Goal: Obtain resource: Obtain resource

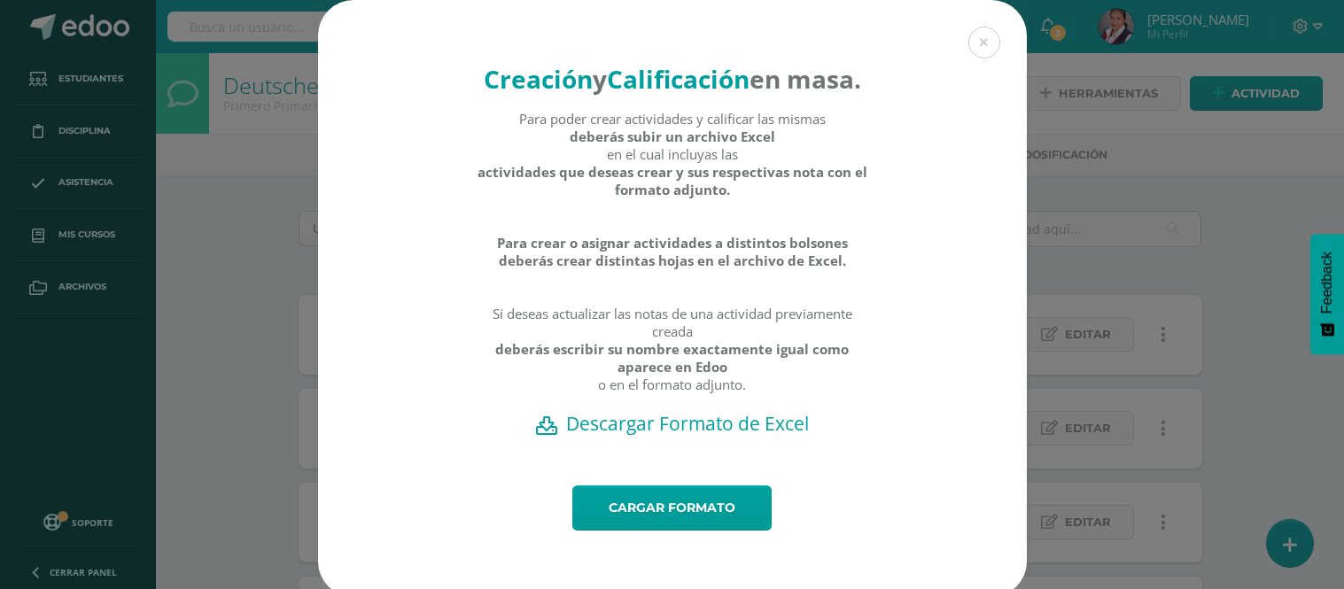
click at [973, 44] on button at bounding box center [984, 43] width 32 height 32
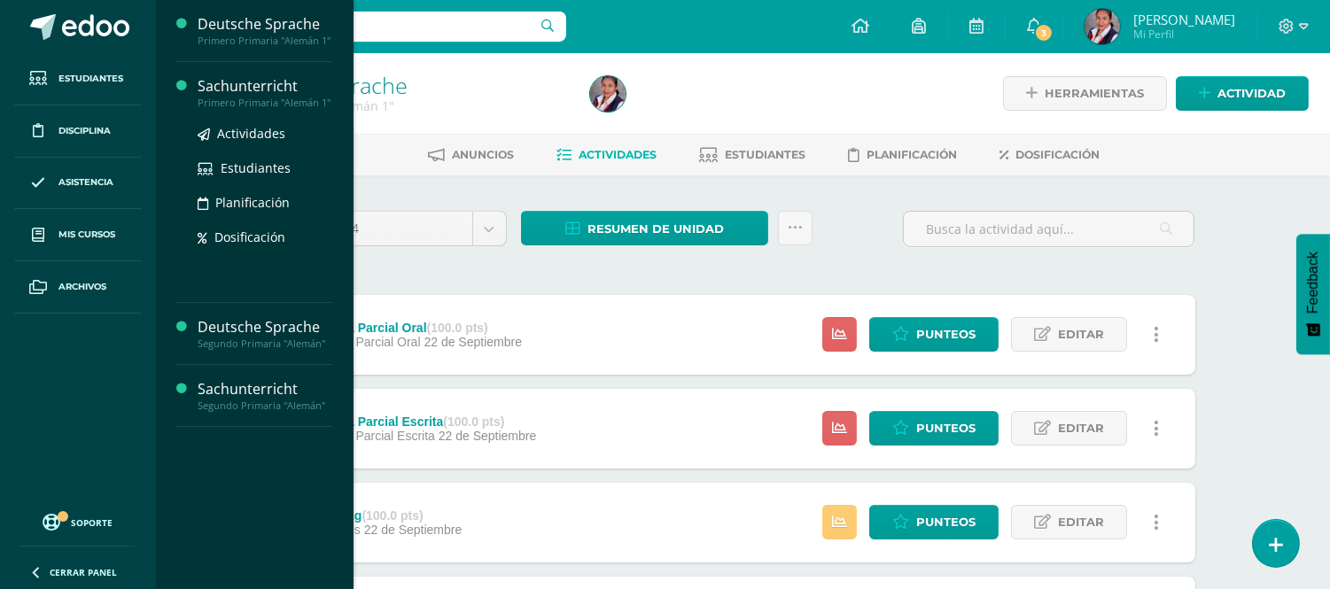
click at [250, 87] on div "Sachunterricht" at bounding box center [265, 86] width 135 height 20
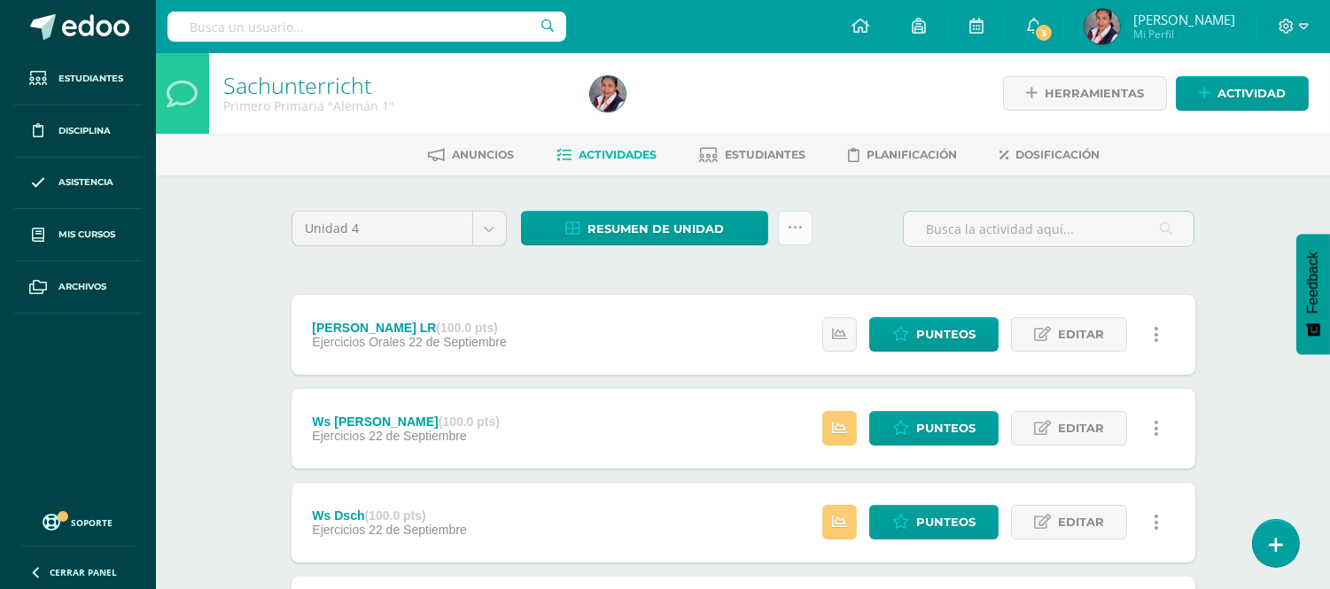
click at [794, 229] on icon at bounding box center [795, 228] width 15 height 15
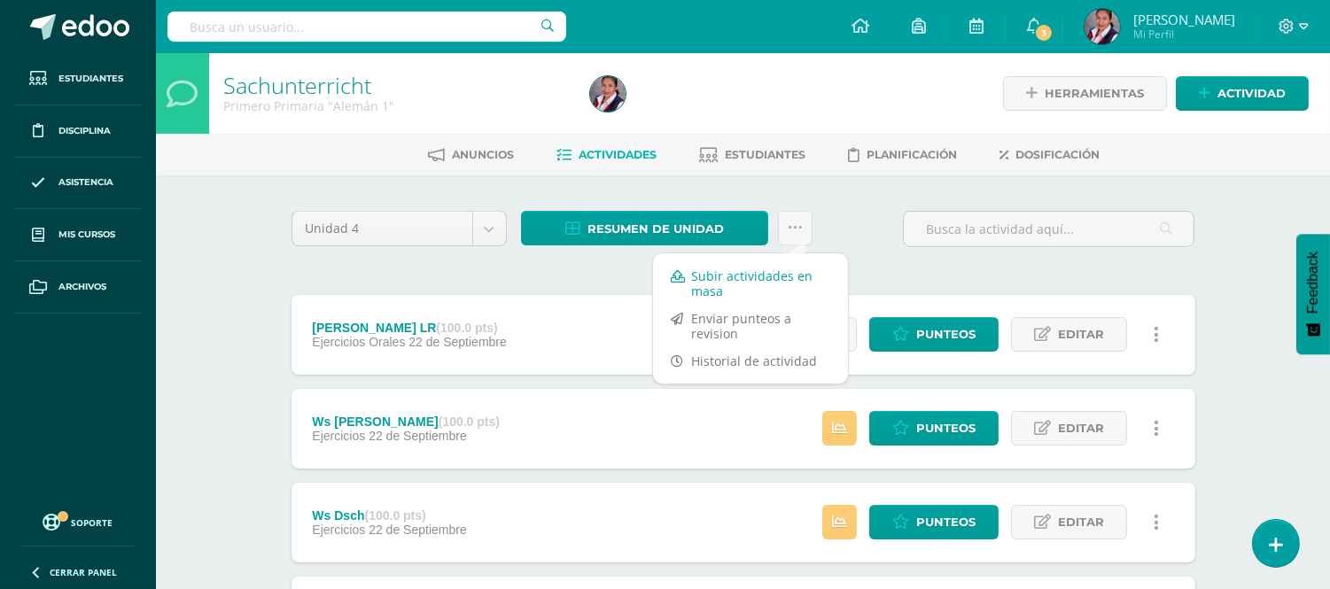
click at [755, 275] on link "Subir actividades en masa" at bounding box center [750, 283] width 195 height 43
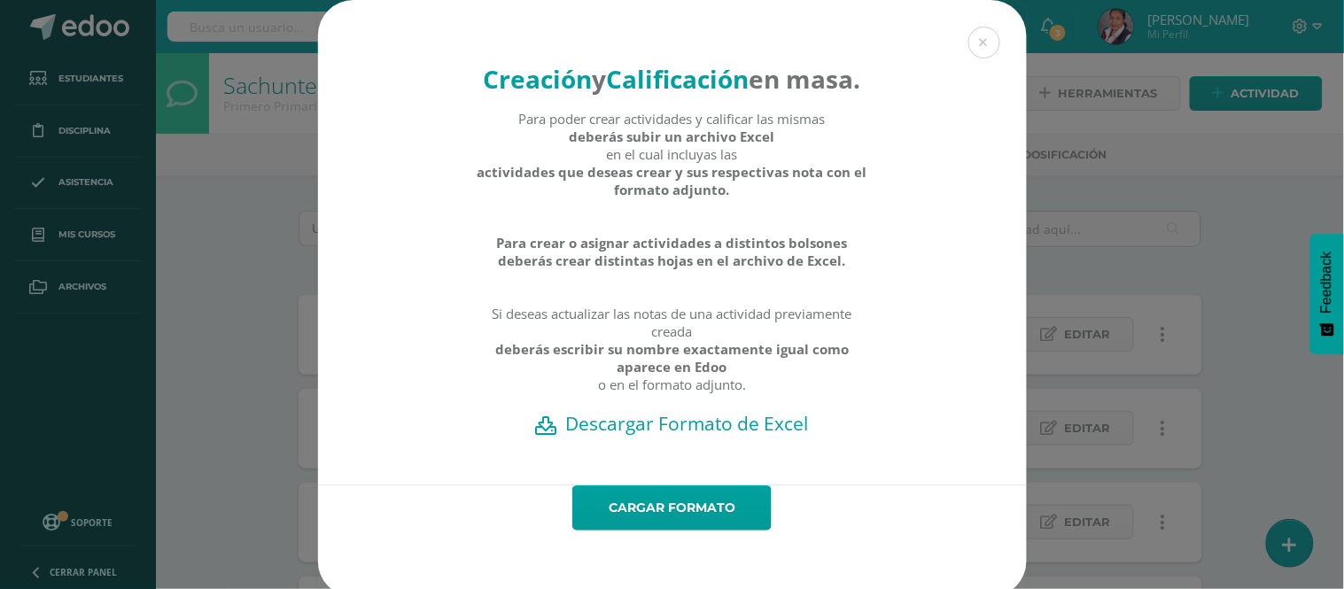
click at [680, 436] on h2 "Descargar Formato de Excel" at bounding box center [672, 423] width 647 height 25
click at [981, 34] on button at bounding box center [984, 43] width 32 height 32
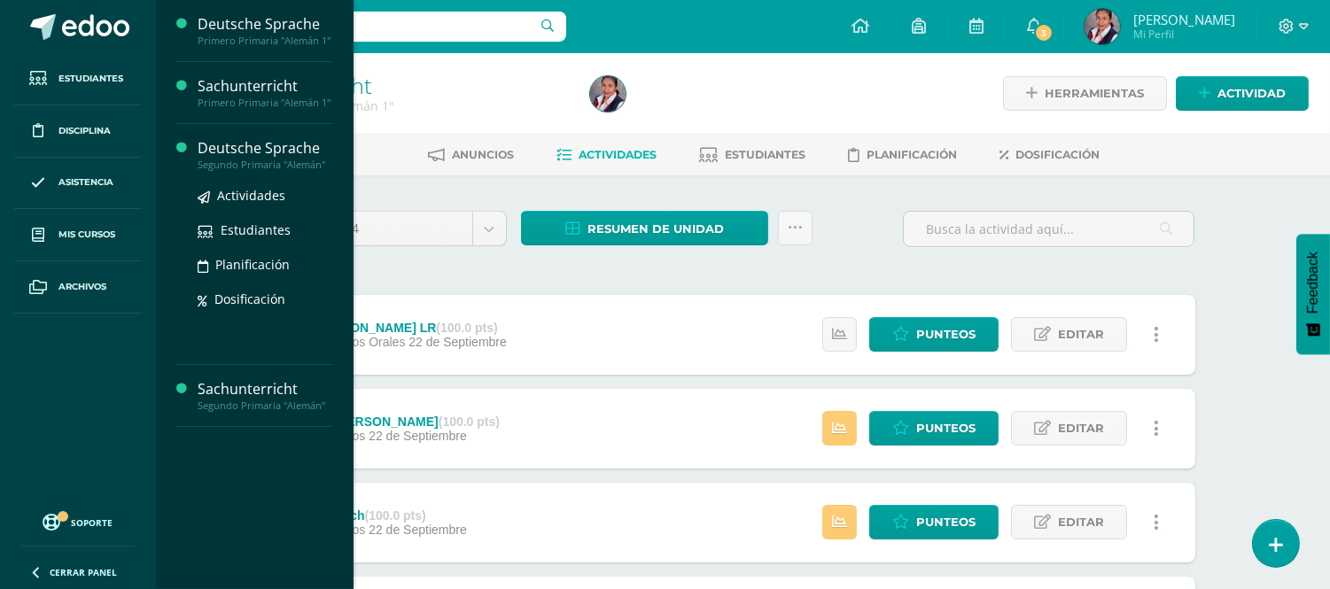
click at [201, 171] on div "Segundo Primaria "Alemán"" at bounding box center [265, 165] width 135 height 12
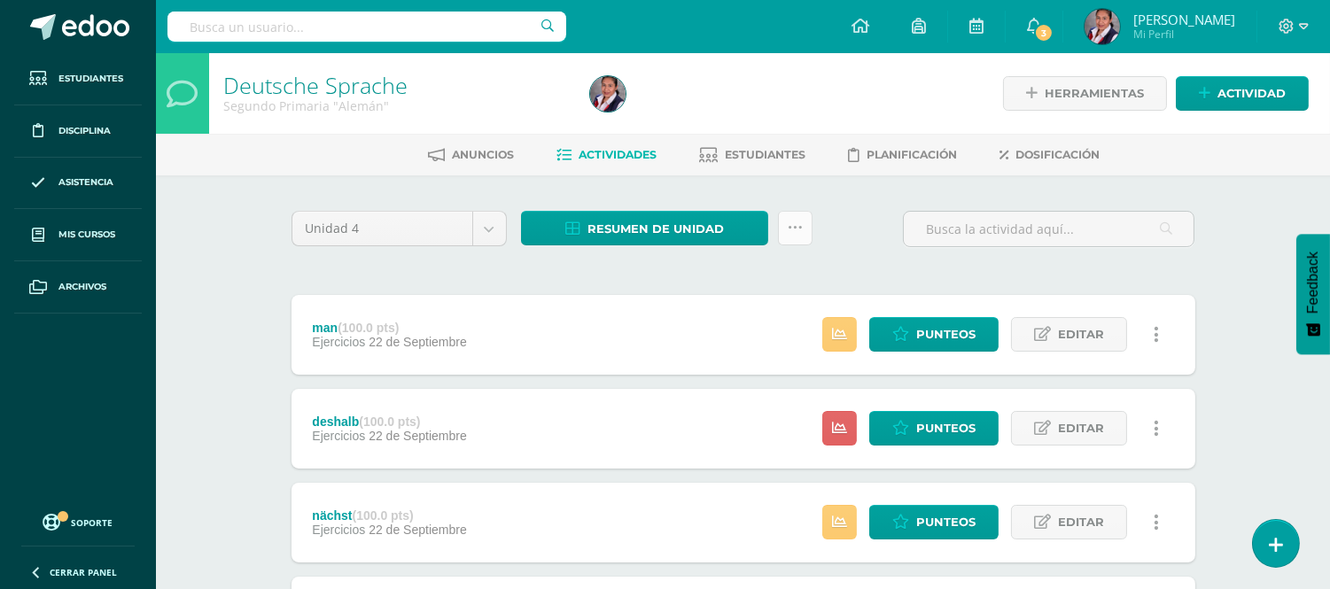
click at [807, 234] on link at bounding box center [795, 228] width 35 height 35
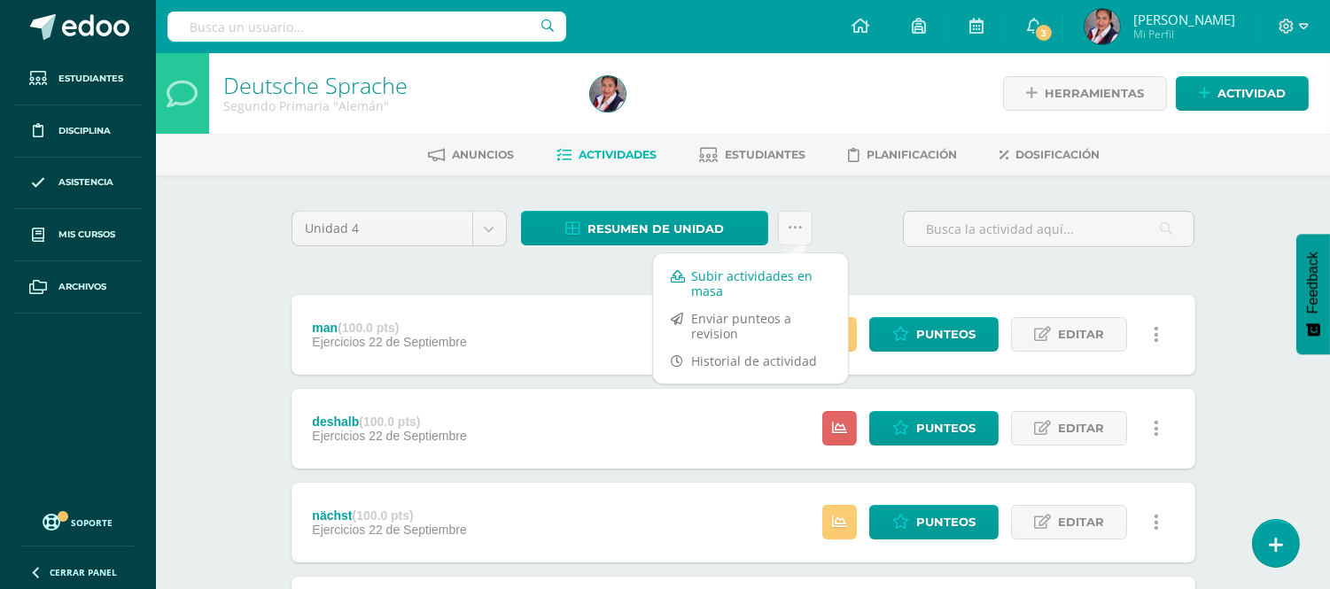
click at [758, 279] on link "Subir actividades en masa" at bounding box center [750, 283] width 195 height 43
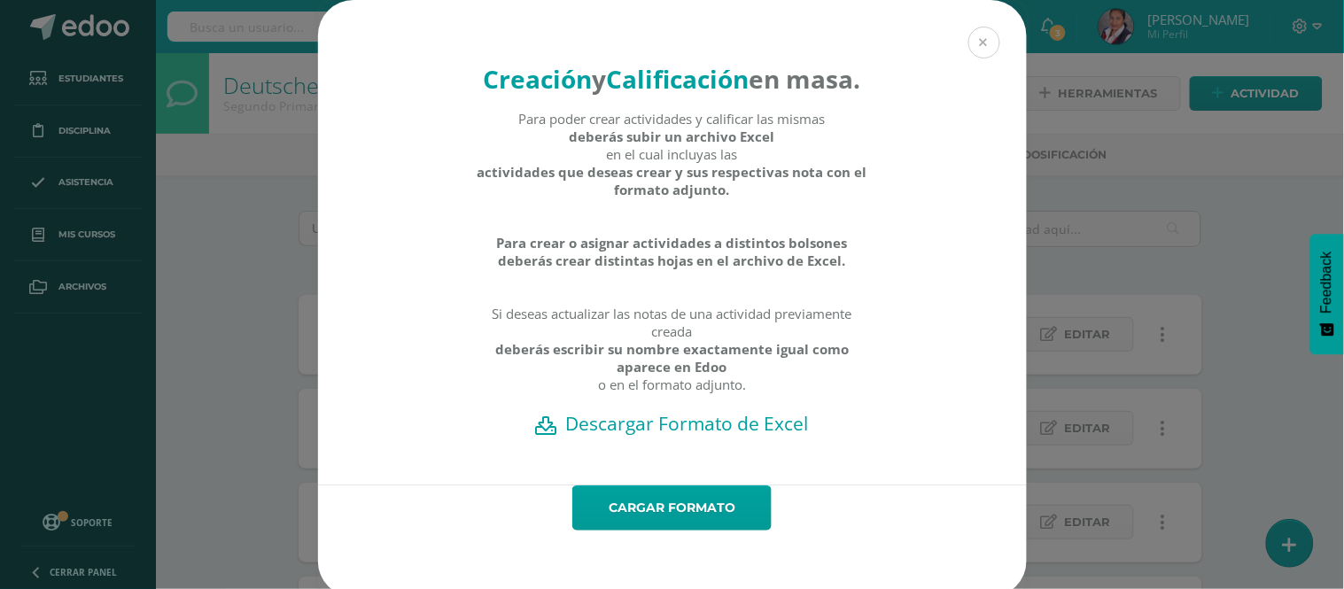
click at [970, 44] on button at bounding box center [984, 43] width 32 height 32
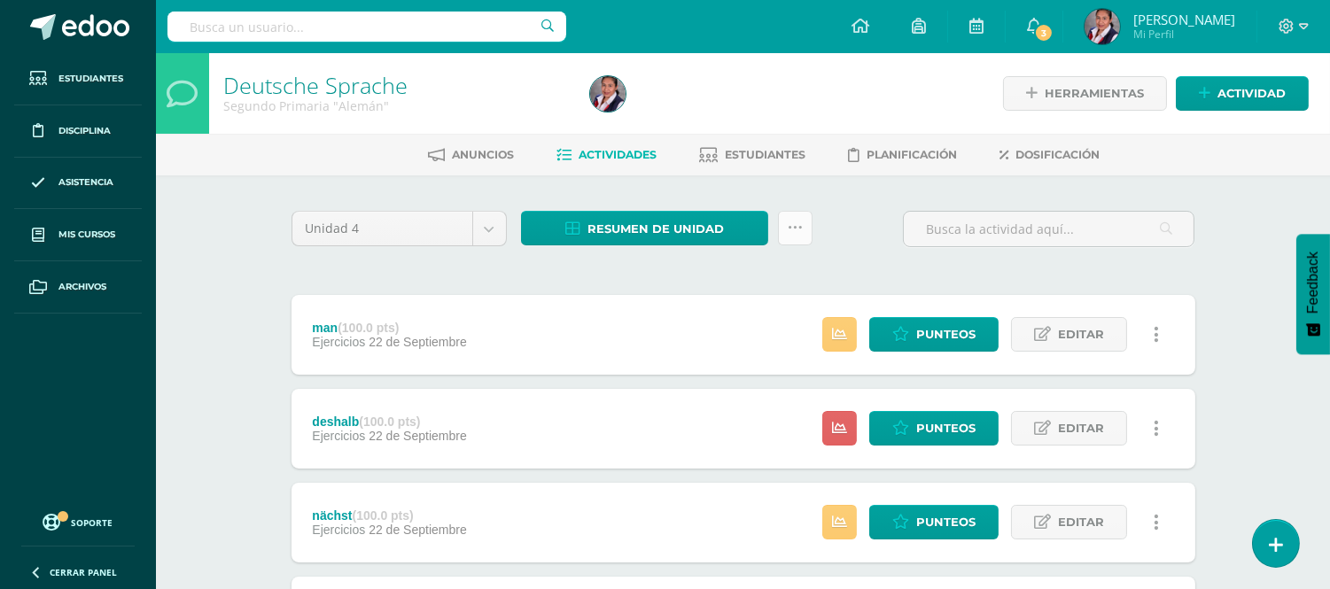
click at [794, 211] on link at bounding box center [795, 228] width 35 height 35
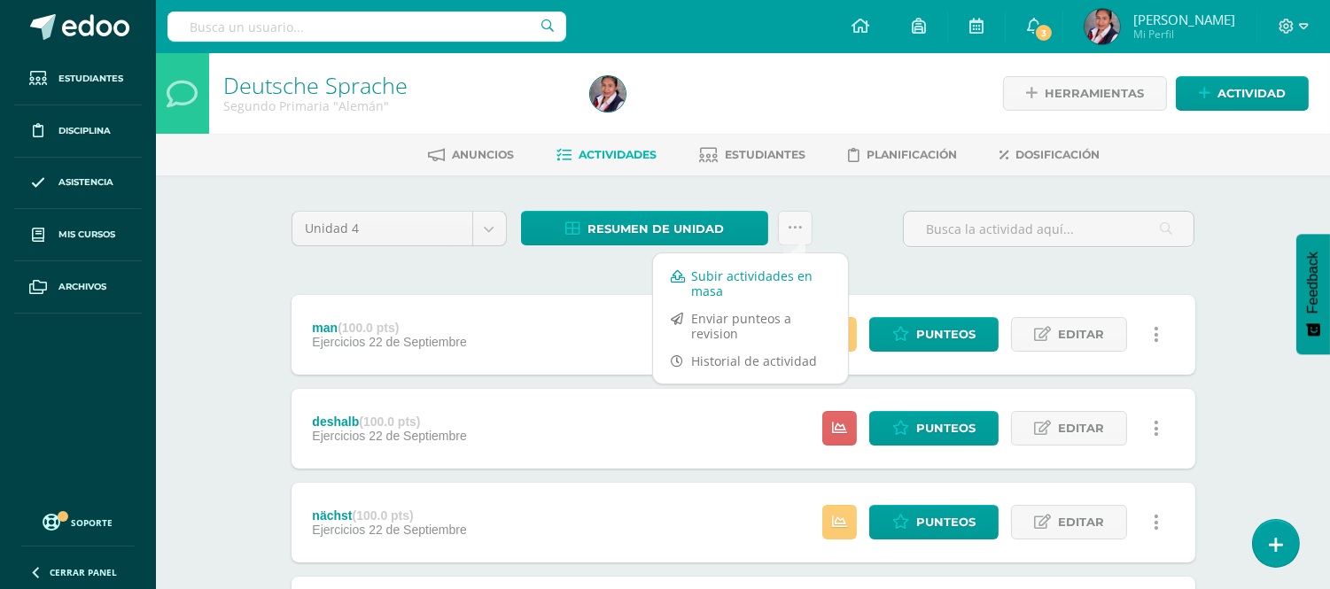
click at [732, 284] on link "Subir actividades en masa" at bounding box center [750, 283] width 195 height 43
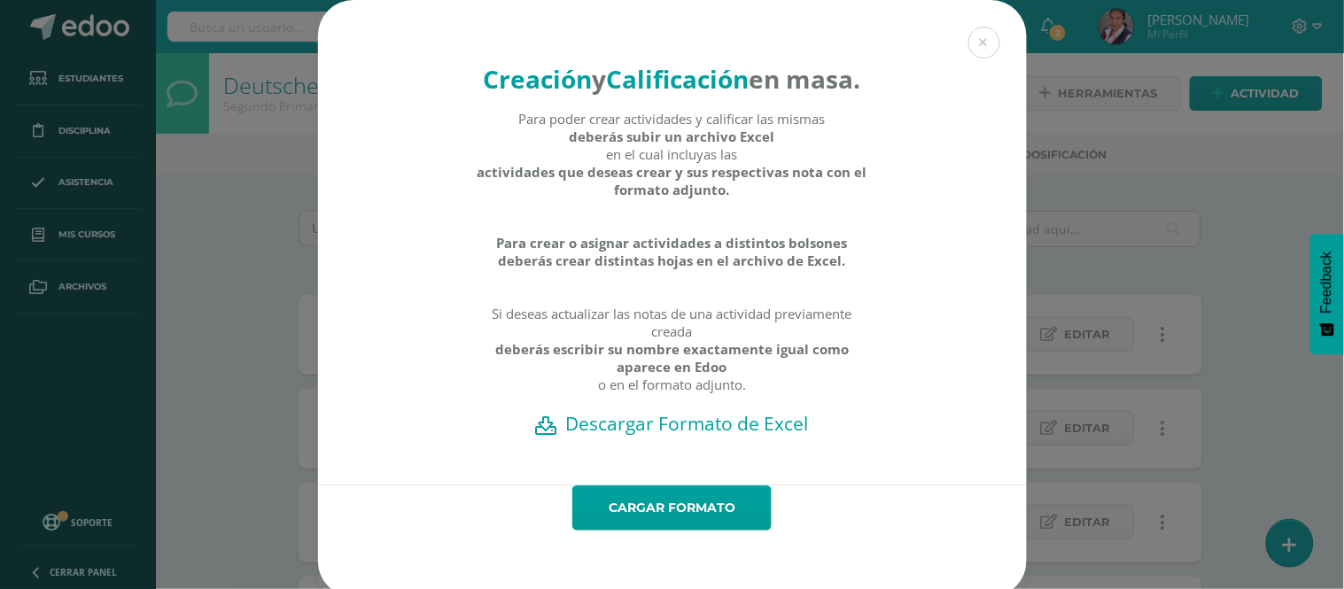
click at [716, 436] on h2 "Descargar Formato de Excel" at bounding box center [672, 423] width 647 height 25
click at [984, 35] on button at bounding box center [984, 43] width 32 height 32
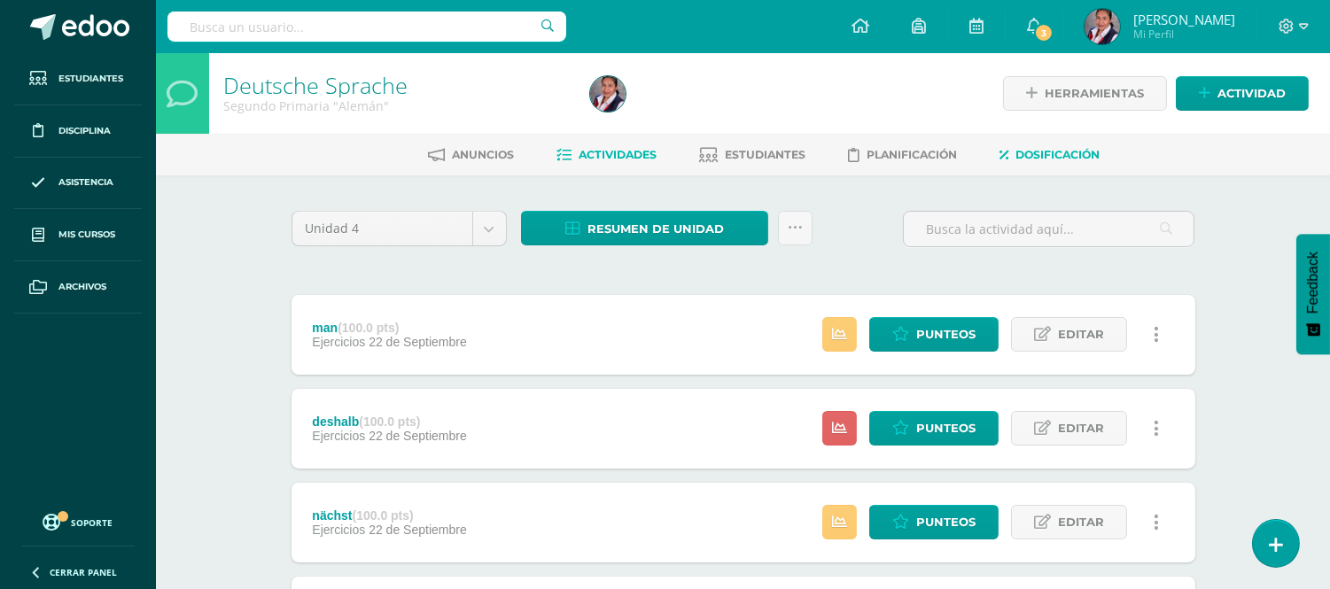
click at [1060, 151] on span "Dosificación" at bounding box center [1058, 154] width 84 height 13
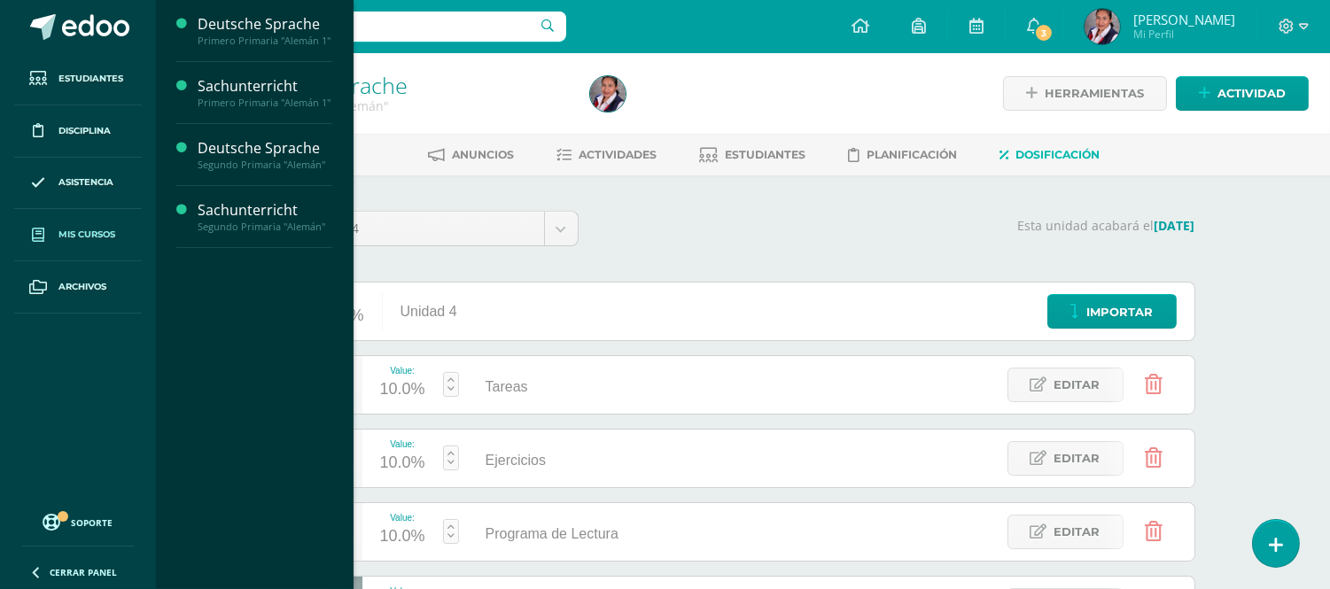
click at [91, 235] on span "Mis cursos" at bounding box center [86, 235] width 57 height 14
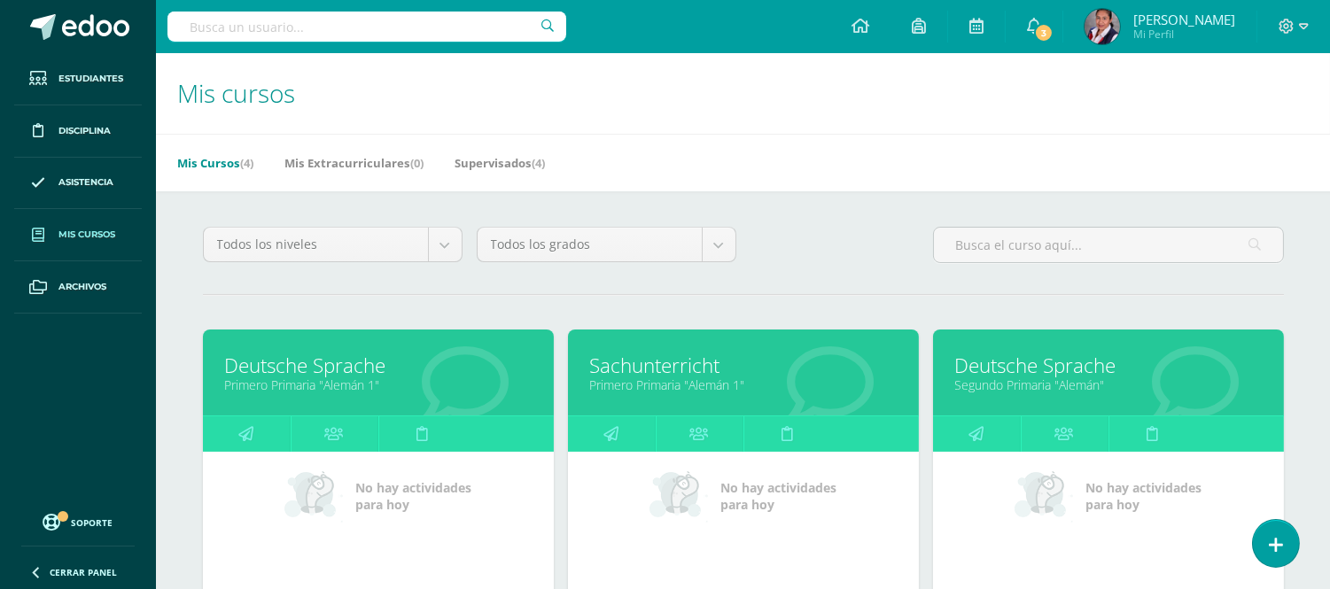
click at [1136, 363] on link "Deutsche Sprache" at bounding box center [1108, 365] width 307 height 27
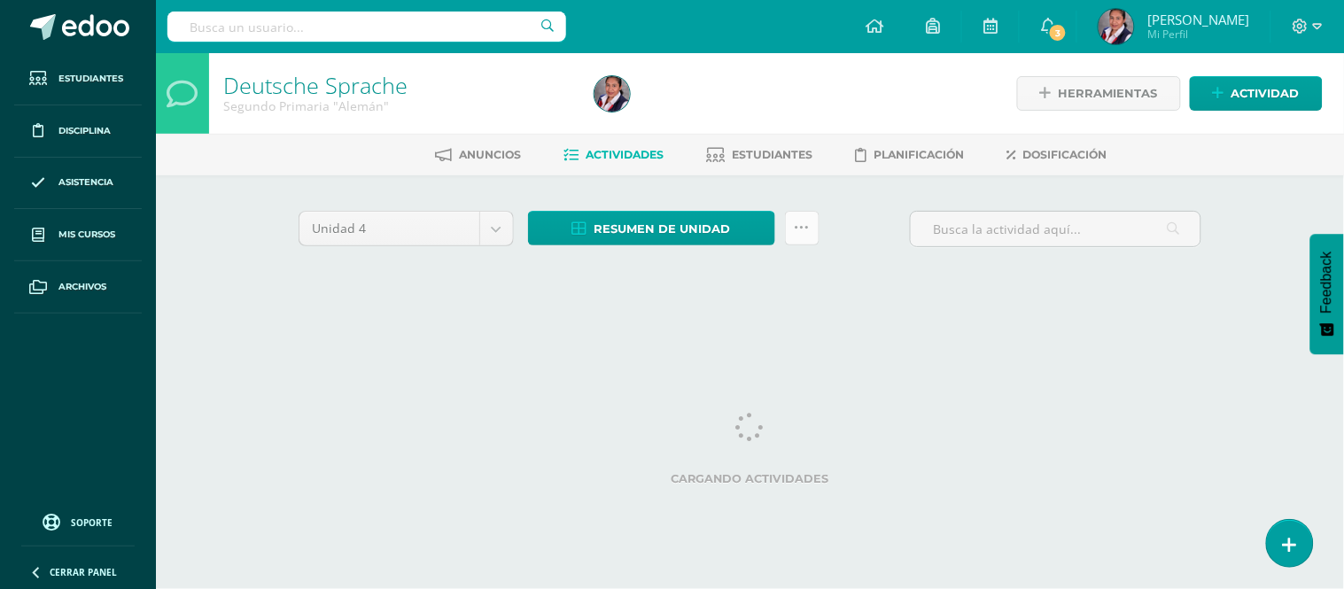
click at [810, 231] on link at bounding box center [802, 228] width 35 height 35
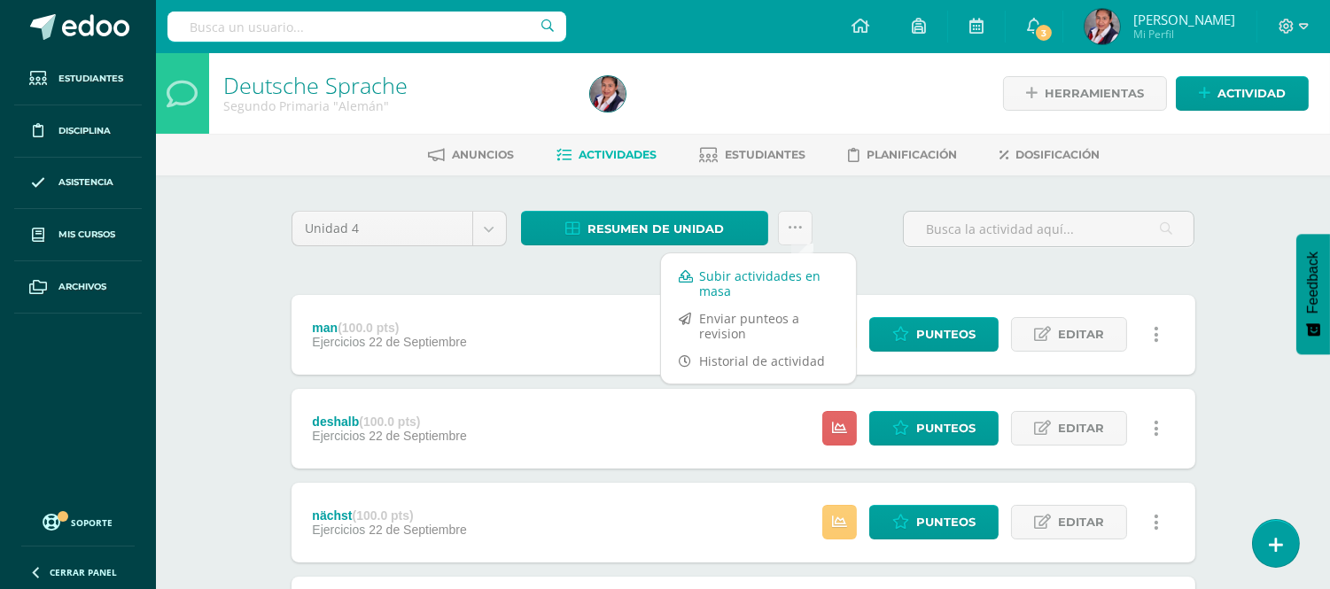
click at [757, 285] on link "Subir actividades en masa" at bounding box center [758, 283] width 195 height 43
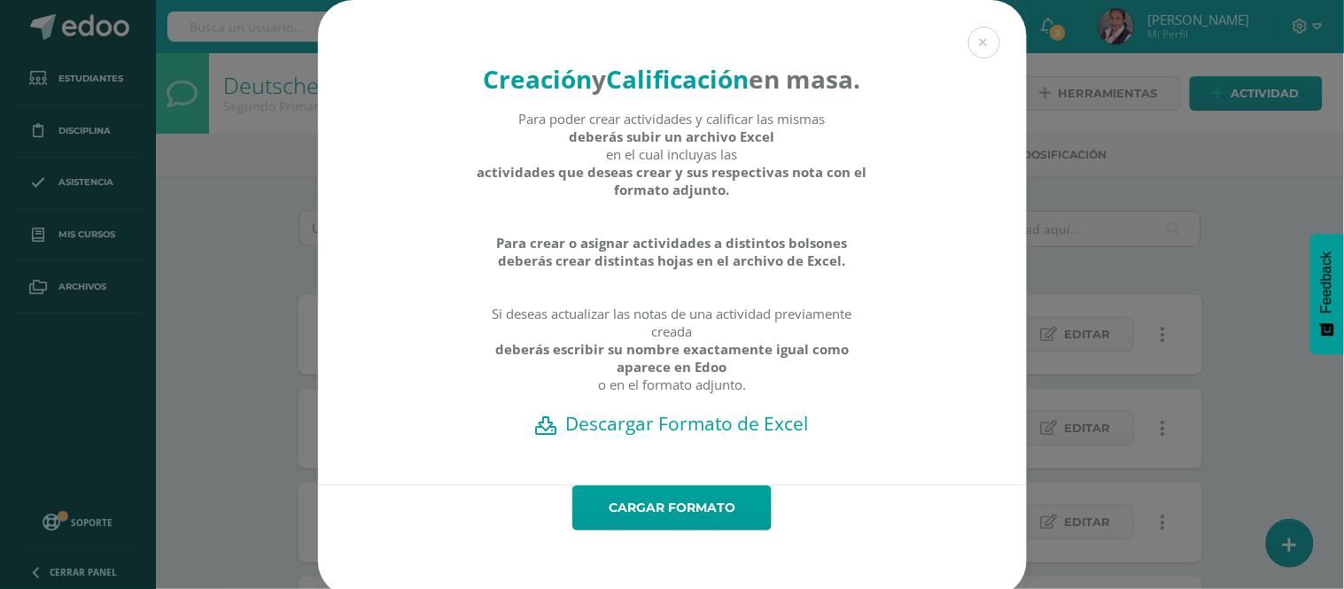
click at [648, 436] on h2 "Descargar Formato de Excel" at bounding box center [672, 423] width 647 height 25
click at [977, 46] on button at bounding box center [984, 43] width 32 height 32
